Goal: Task Accomplishment & Management: Complete application form

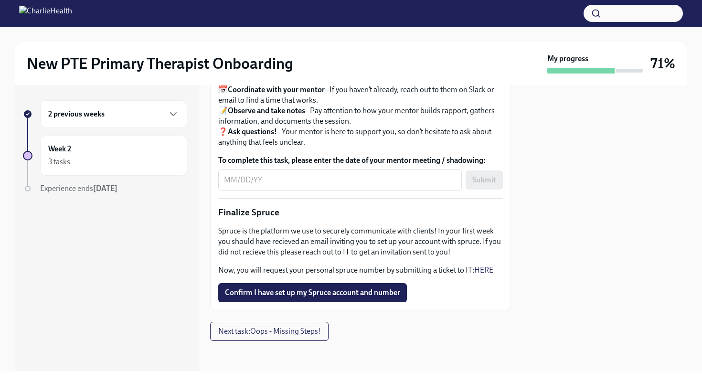
scroll to position [1136, 0]
click at [318, 295] on span "Confirm I have set up my Spruce account and number" at bounding box center [312, 293] width 175 height 10
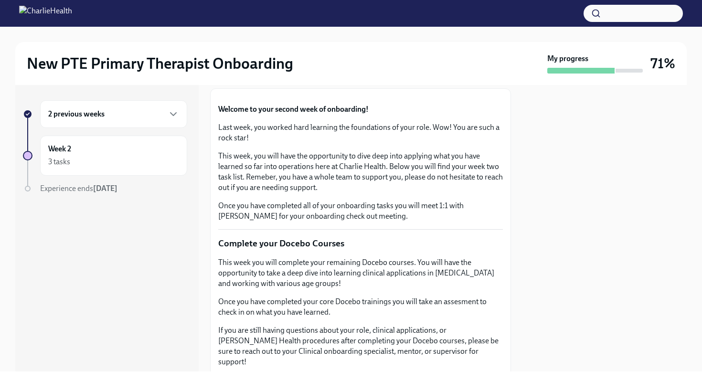
scroll to position [0, 0]
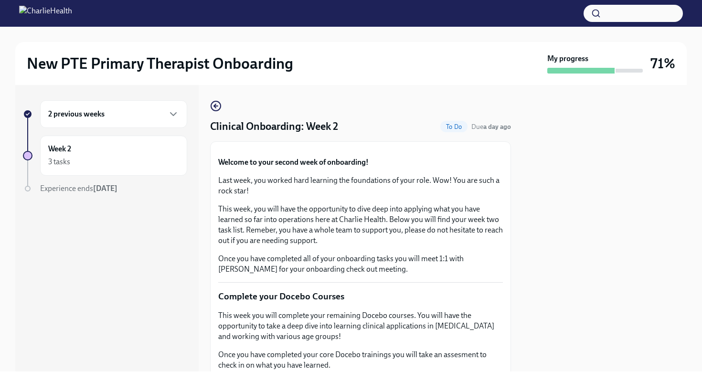
click at [111, 116] on div "2 previous weeks" at bounding box center [113, 113] width 131 height 11
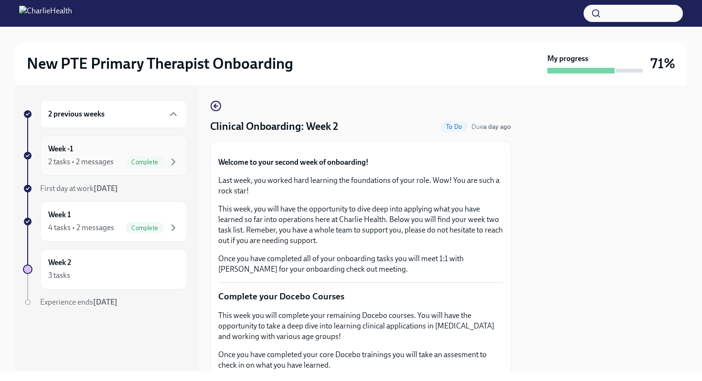
click at [102, 158] on div "2 tasks • 2 messages" at bounding box center [80, 162] width 65 height 11
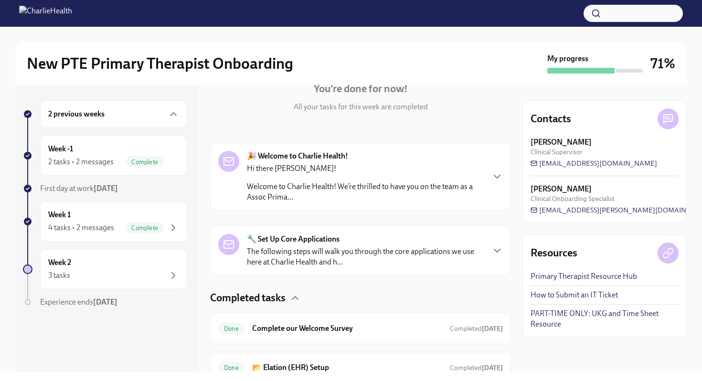
scroll to position [142, 0]
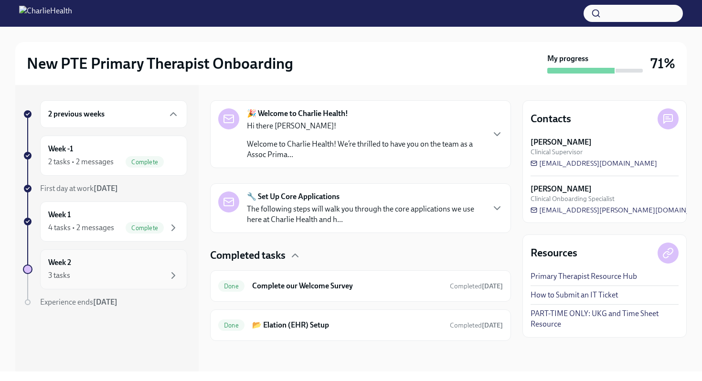
click at [73, 271] on div "3 tasks" at bounding box center [113, 275] width 131 height 11
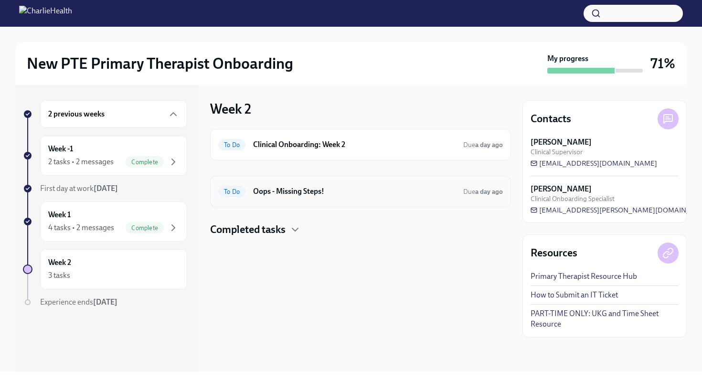
click at [273, 186] on h6 "Oops - Missing Steps!" at bounding box center [354, 191] width 202 height 11
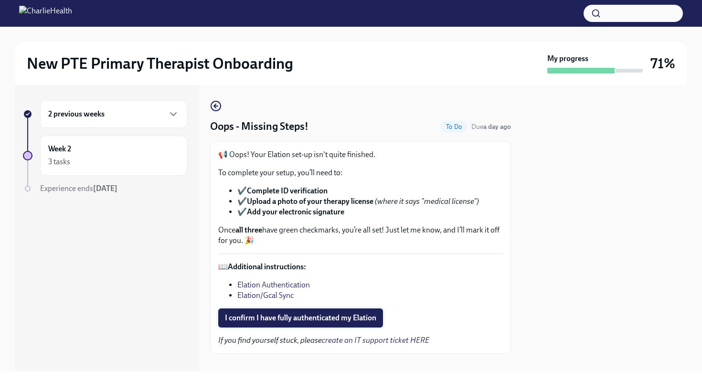
click at [300, 313] on span "I confirm I have fully authenticated my Elation" at bounding box center [300, 318] width 151 height 10
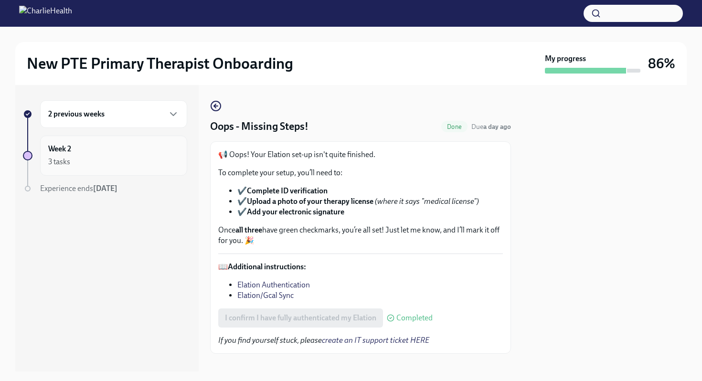
click at [77, 154] on div "Week 2 3 tasks" at bounding box center [113, 156] width 131 height 24
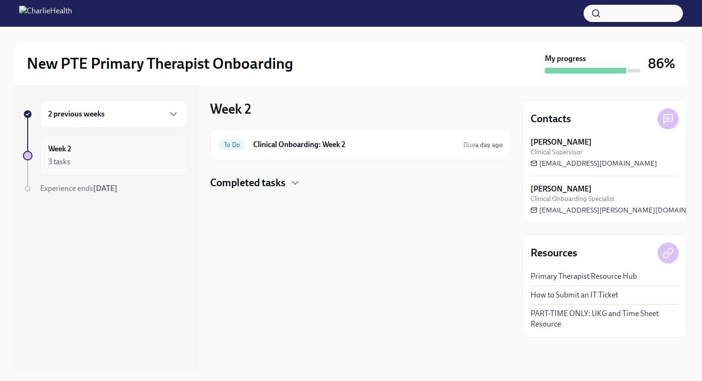
click at [108, 147] on div "Week 2 3 tasks" at bounding box center [113, 156] width 131 height 24
click at [210, 182] on h4 "Completed tasks" at bounding box center [247, 183] width 75 height 14
click at [86, 163] on div "3 tasks" at bounding box center [113, 161] width 131 height 11
click at [40, 149] on div "Week 2 3 tasks" at bounding box center [105, 156] width 164 height 40
click at [71, 121] on div "2 previous weeks" at bounding box center [113, 114] width 147 height 28
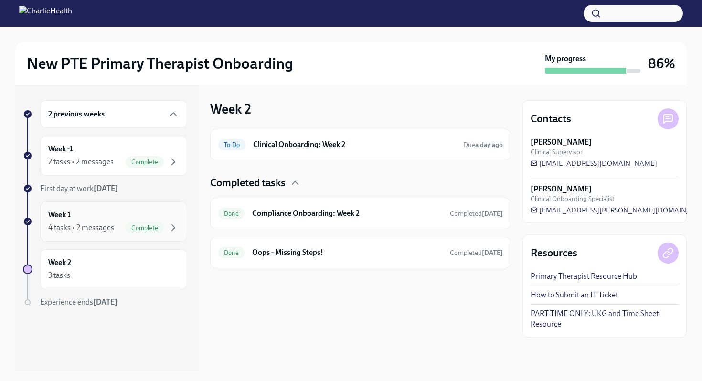
click at [90, 208] on div "Week 1 4 tasks • 2 messages Complete" at bounding box center [113, 221] width 147 height 40
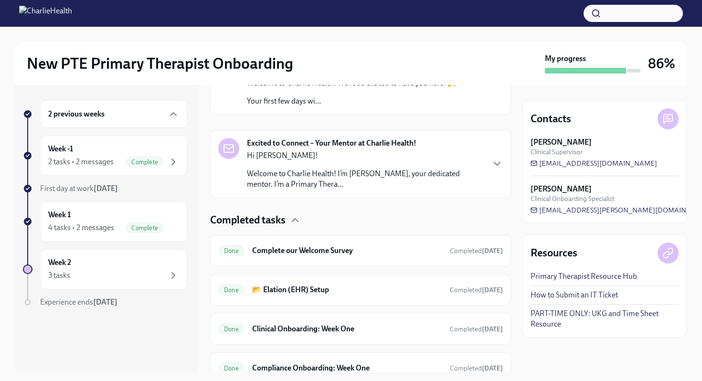
scroll to position [246, 0]
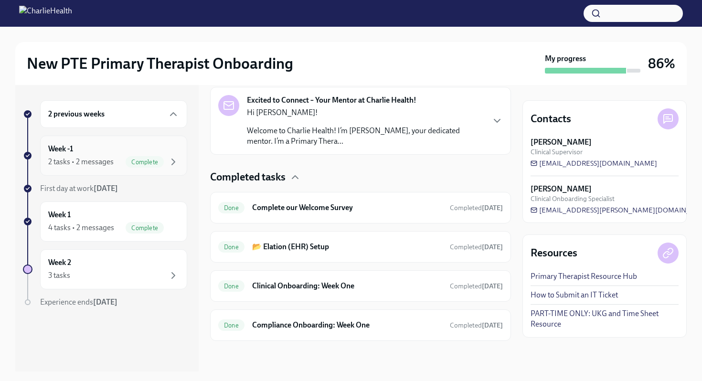
click at [155, 161] on span "Complete" at bounding box center [145, 161] width 38 height 7
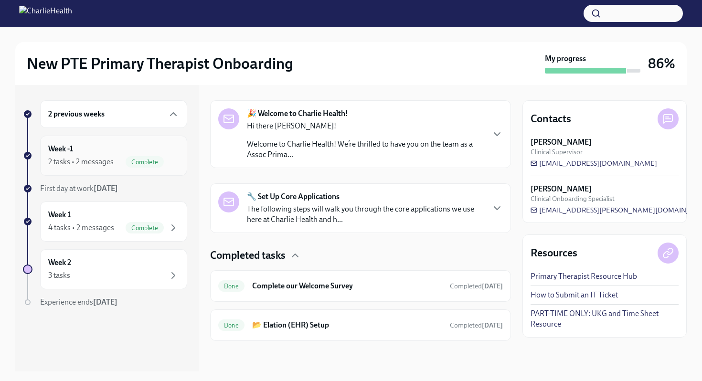
click at [126, 161] on span "Complete" at bounding box center [145, 161] width 38 height 7
click at [95, 213] on div "Week 1 4 tasks • 2 messages Complete" at bounding box center [113, 222] width 131 height 24
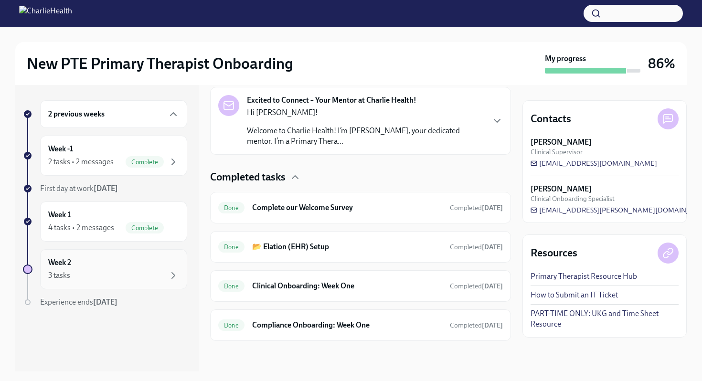
click at [126, 260] on div "Week 2 3 tasks" at bounding box center [113, 269] width 131 height 24
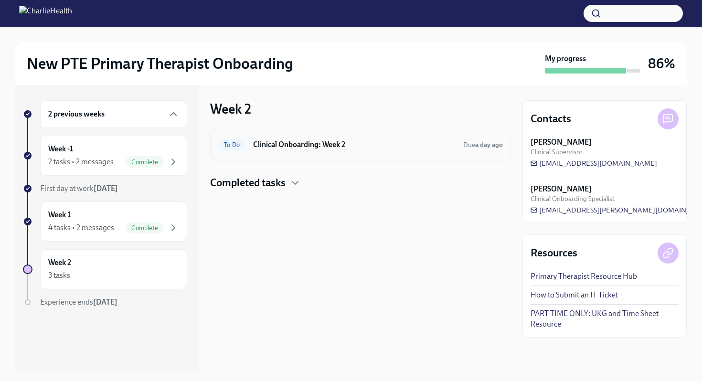
click at [317, 149] on h6 "Clinical Onboarding: Week 2" at bounding box center [354, 144] width 202 height 11
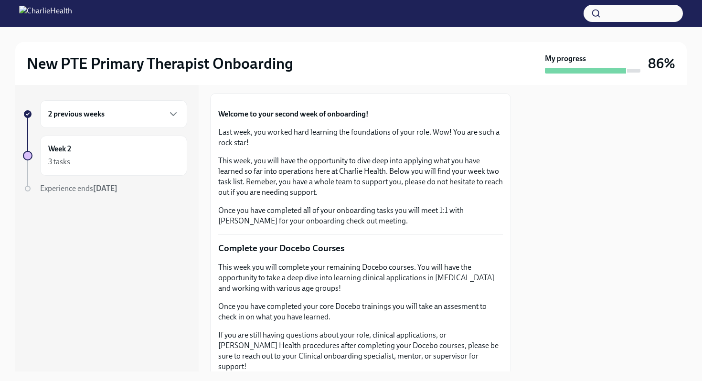
scroll to position [57, 0]
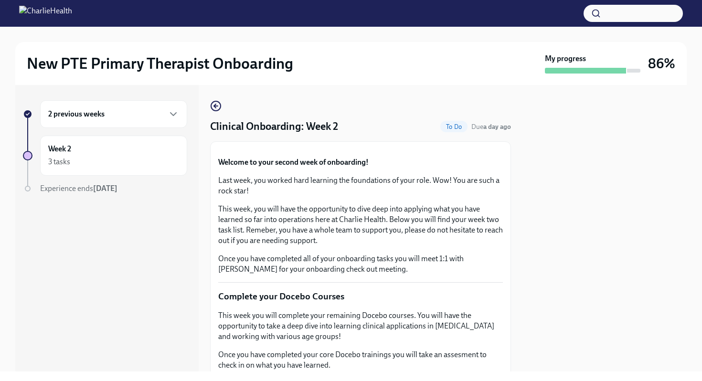
click at [134, 124] on div "2 previous weeks" at bounding box center [113, 114] width 147 height 28
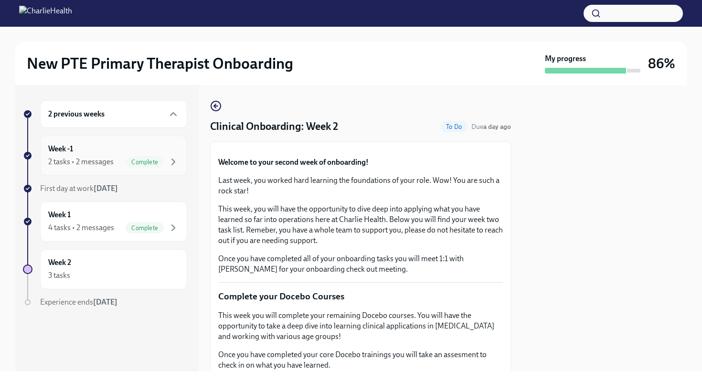
click at [111, 155] on div "Week -1 2 tasks • 2 messages Complete" at bounding box center [113, 156] width 131 height 24
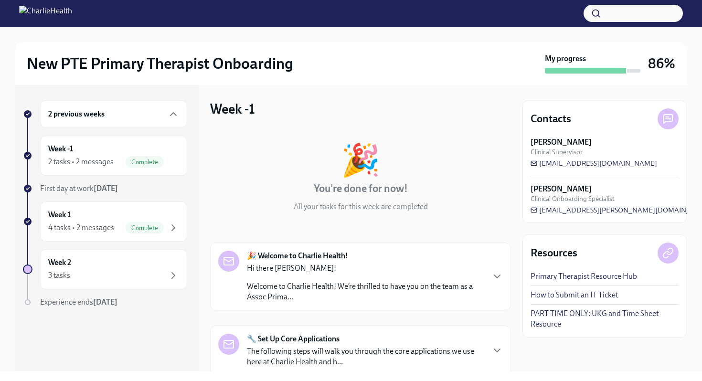
scroll to position [142, 0]
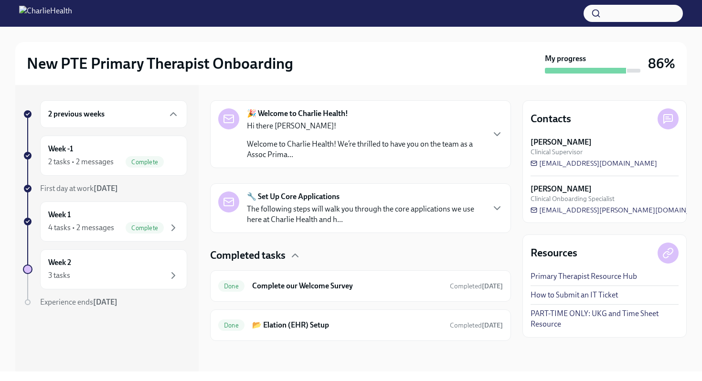
click at [289, 195] on strong "🔧 Set Up Core Applications" at bounding box center [293, 196] width 93 height 11
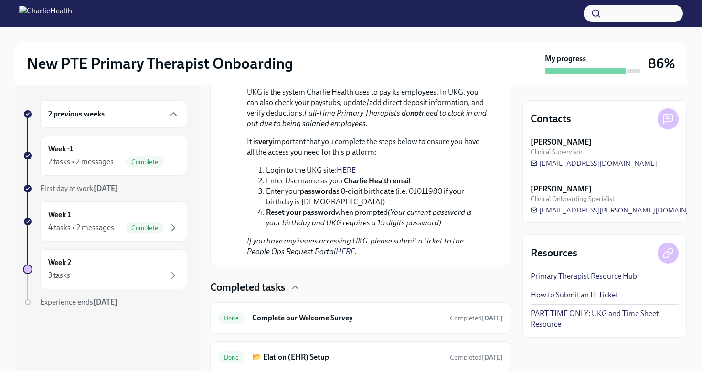
scroll to position [843, 0]
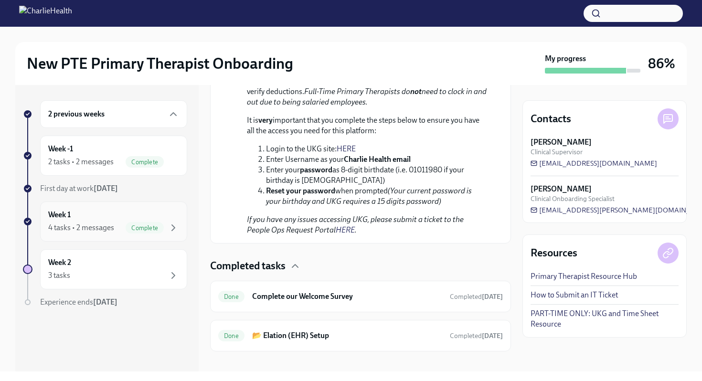
click at [107, 215] on div "Week 1 4 tasks • 2 messages Complete" at bounding box center [113, 222] width 131 height 24
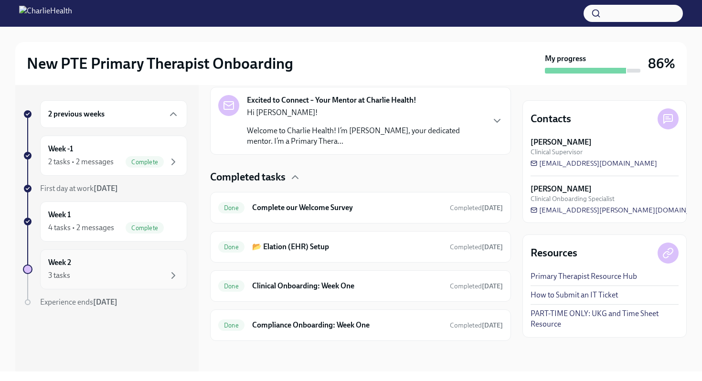
click at [109, 267] on div "Week 2 3 tasks" at bounding box center [113, 269] width 131 height 24
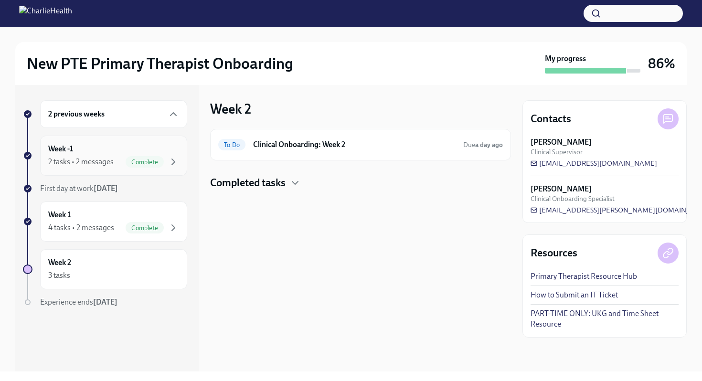
click at [112, 152] on div "Week -1 2 tasks • 2 messages Complete" at bounding box center [113, 156] width 131 height 24
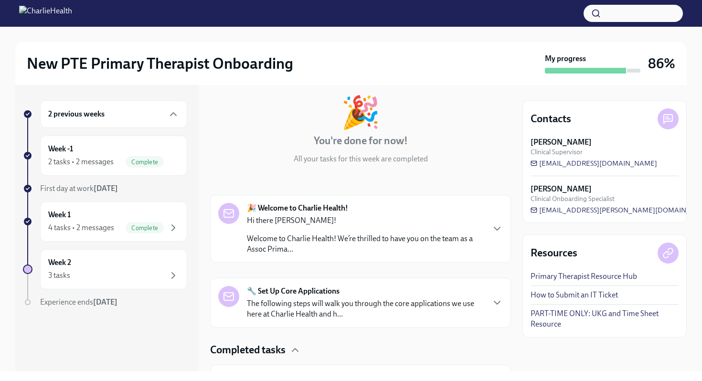
scroll to position [142, 0]
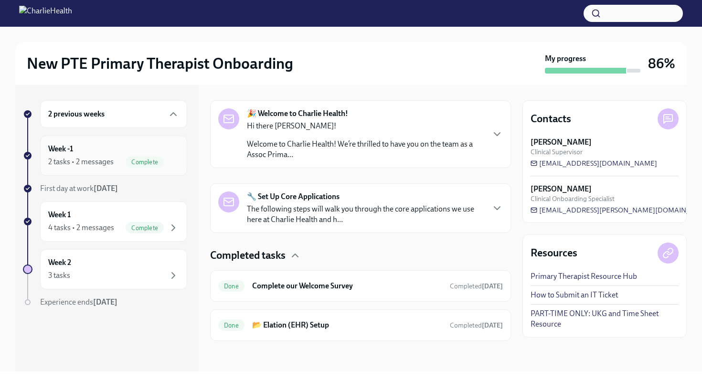
click at [127, 160] on span "Complete" at bounding box center [145, 161] width 38 height 7
click at [99, 225] on div "4 tasks • 2 messages" at bounding box center [81, 227] width 66 height 11
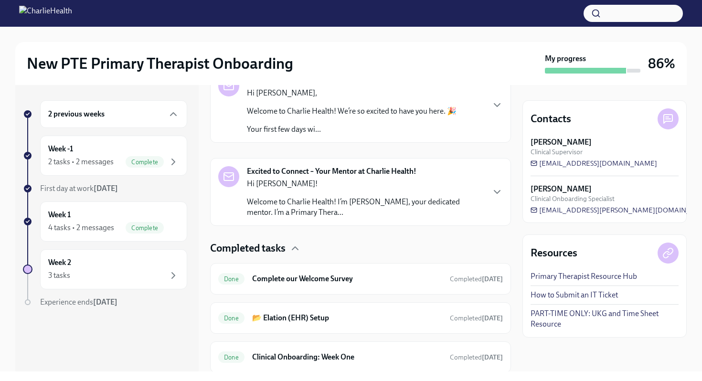
scroll to position [246, 0]
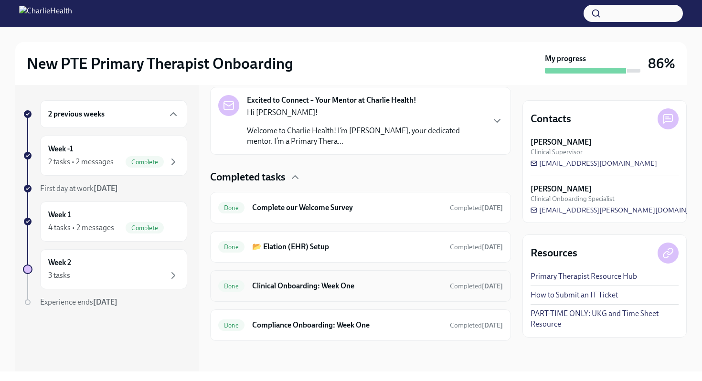
click at [252, 285] on h6 "Clinical Onboarding: Week One" at bounding box center [347, 286] width 190 height 11
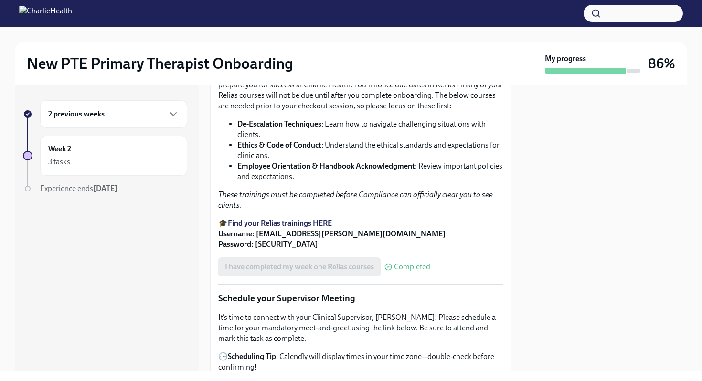
scroll to position [619, 0]
click at [262, 227] on strong "Find your Relias trainings HERE" at bounding box center [280, 222] width 104 height 9
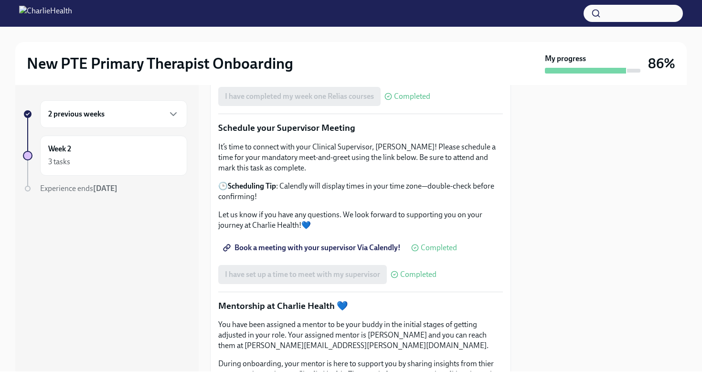
scroll to position [796, 0]
